Goal: Task Accomplishment & Management: Use online tool/utility

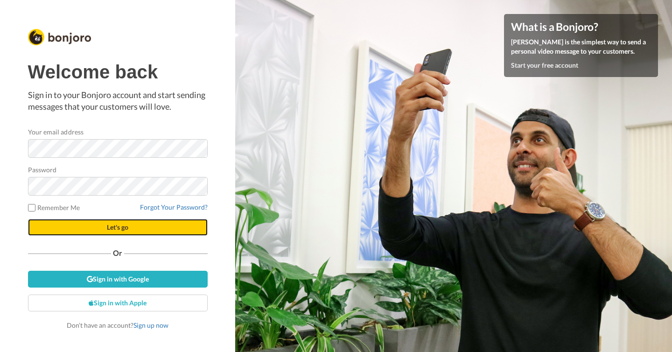
click at [109, 231] on span "Let's go" at bounding box center [117, 227] width 21 height 8
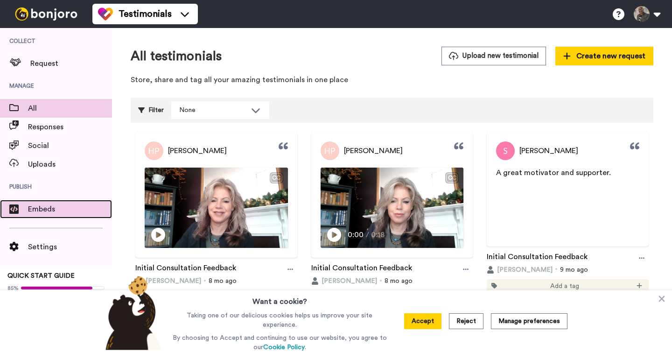
click at [33, 211] on span "Embeds" at bounding box center [70, 209] width 84 height 11
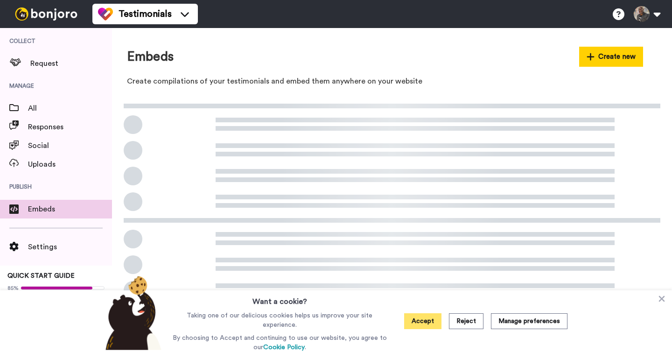
click at [429, 319] on button "Accept" at bounding box center [422, 321] width 37 height 16
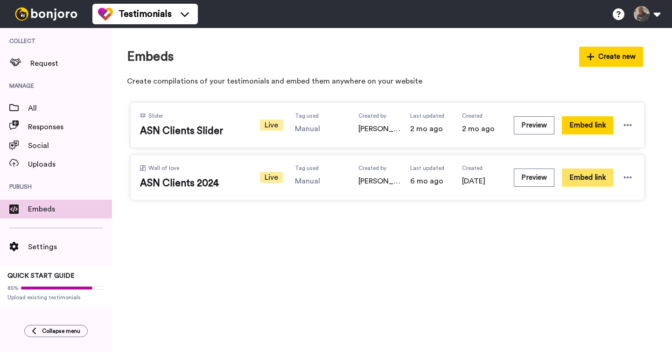
click at [593, 179] on button "Embed link" at bounding box center [587, 178] width 51 height 18
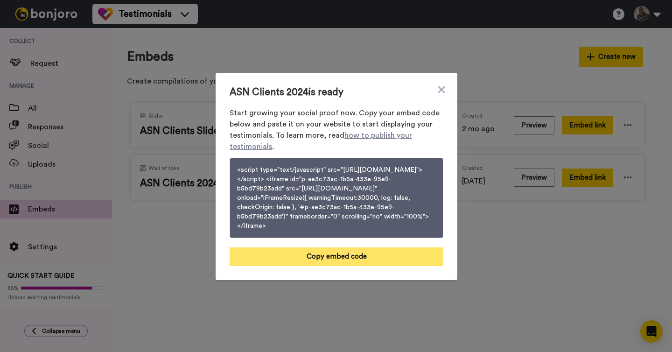
click at [339, 261] on button "Copy embed code" at bounding box center [337, 256] width 214 height 19
